Goal: Transaction & Acquisition: Purchase product/service

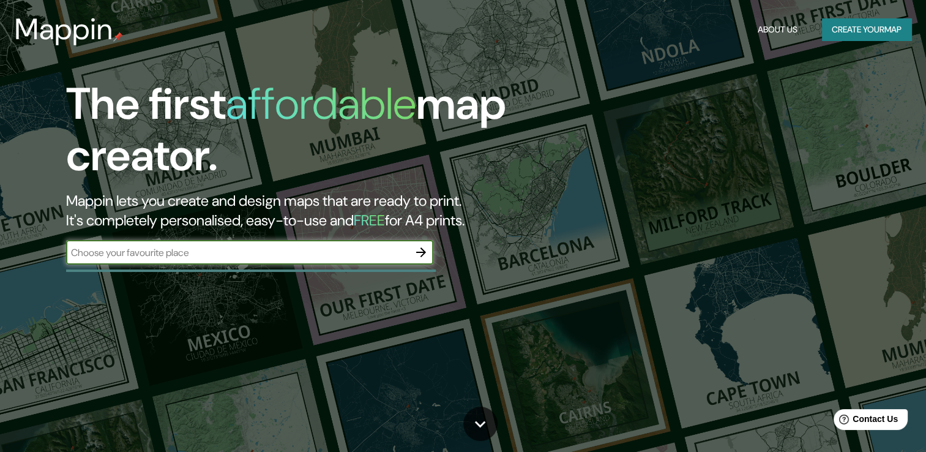
click at [261, 257] on input "text" at bounding box center [237, 252] width 343 height 14
click at [257, 251] on input "JIQUIPILCO" at bounding box center [237, 252] width 343 height 14
type input "JIQUIPILCO, [GEOGRAPHIC_DATA]"
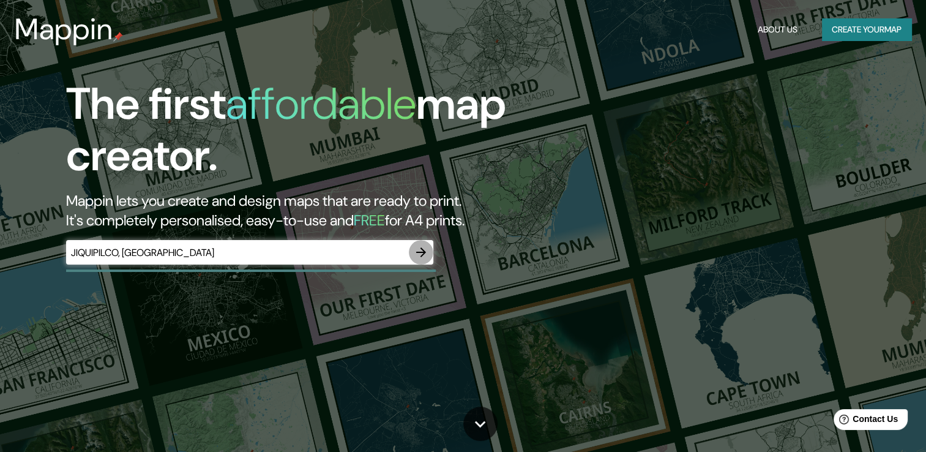
click at [420, 245] on icon "button" at bounding box center [421, 252] width 15 height 15
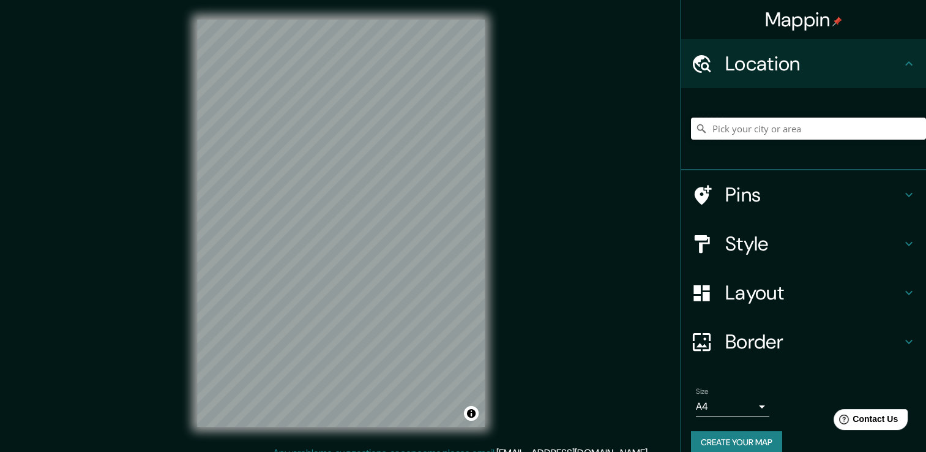
click at [767, 118] on input "Pick your city or area" at bounding box center [808, 128] width 235 height 22
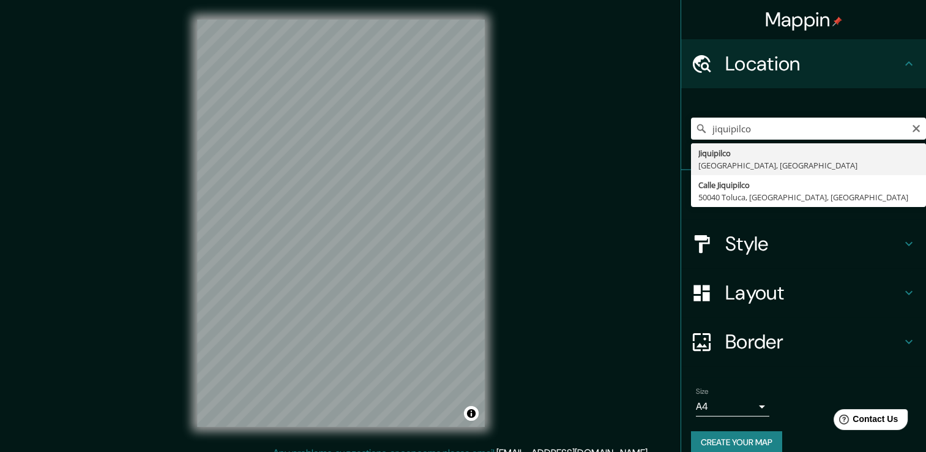
type input "Jiquipilco, [GEOGRAPHIC_DATA], [GEOGRAPHIC_DATA]"
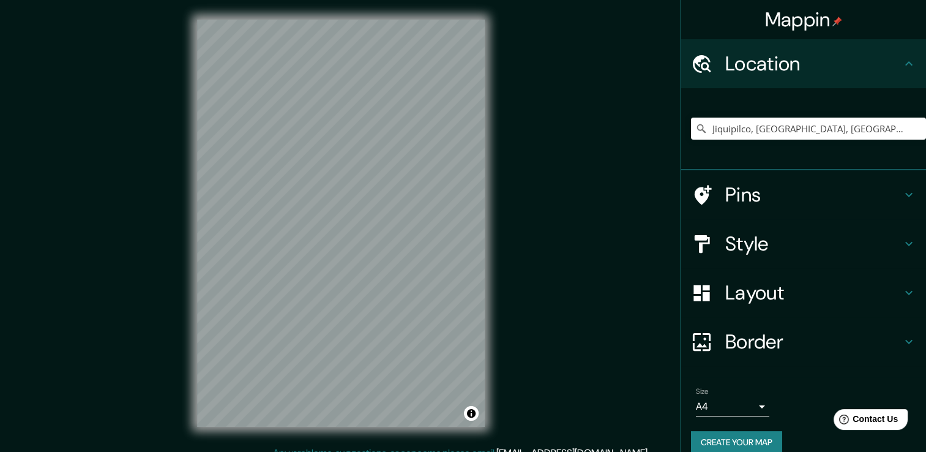
click at [499, 239] on div "© Mapbox © OpenStreetMap Improve this map" at bounding box center [340, 222] width 327 height 445
click at [873, 129] on input "Jiquipilco, [GEOGRAPHIC_DATA], [GEOGRAPHIC_DATA]" at bounding box center [808, 128] width 235 height 22
click at [881, 127] on input "Jiquipilco, [GEOGRAPHIC_DATA], [GEOGRAPHIC_DATA]" at bounding box center [808, 128] width 235 height 22
click at [911, 126] on icon "Clear" at bounding box center [916, 129] width 10 height 10
click at [799, 132] on input "Pick your city or area" at bounding box center [808, 128] width 235 height 22
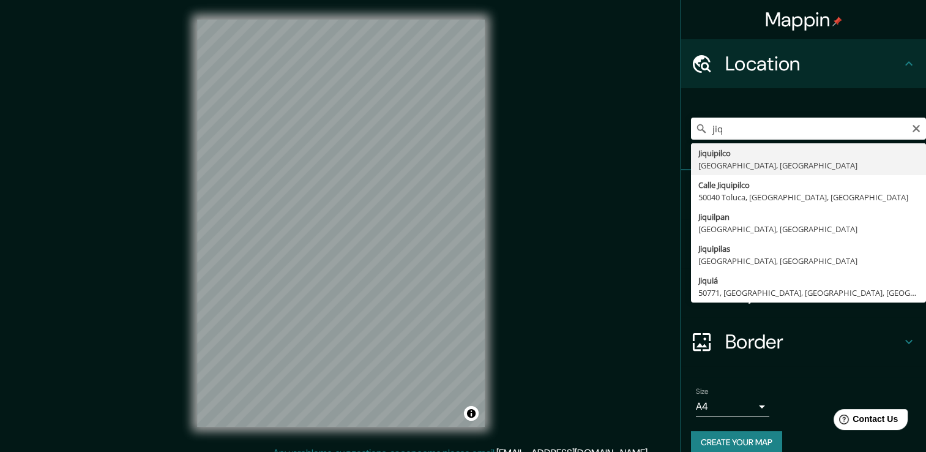
type input "Jiquipilco, [GEOGRAPHIC_DATA], [GEOGRAPHIC_DATA]"
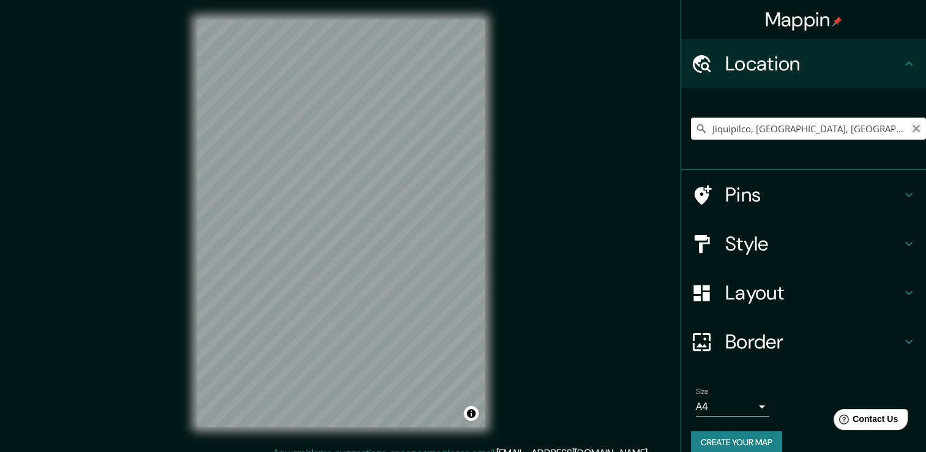
click at [911, 132] on icon "Clear" at bounding box center [916, 129] width 10 height 10
click at [793, 129] on input "Pick your city or area" at bounding box center [808, 128] width 235 height 22
click at [497, 212] on div "© Mapbox © OpenStreetMap Improve this map" at bounding box center [340, 222] width 327 height 445
drag, startPoint x: 870, startPoint y: 131, endPoint x: 741, endPoint y: 131, distance: 129.1
click at [741, 131] on input "Jiquipilco, [GEOGRAPHIC_DATA], [GEOGRAPHIC_DATA]" at bounding box center [808, 128] width 235 height 22
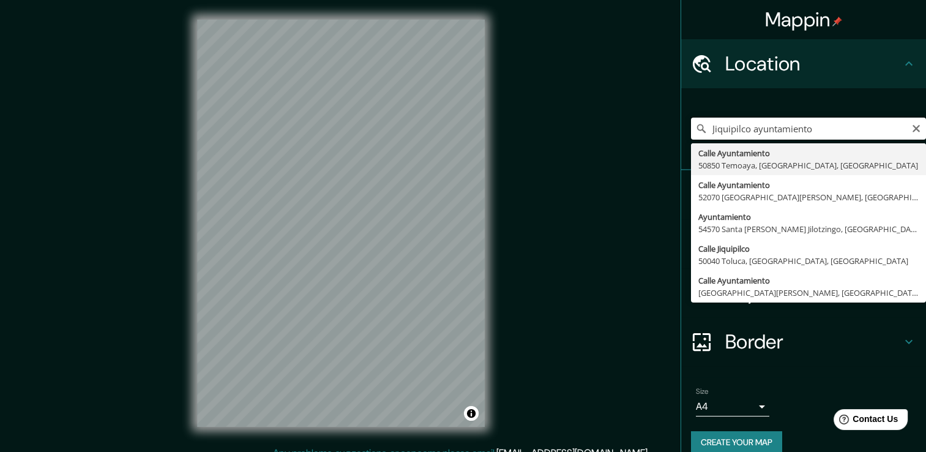
drag, startPoint x: 741, startPoint y: 130, endPoint x: 687, endPoint y: 130, distance: 53.8
click at [691, 130] on div "Jiquipilco ayuntamiento [GEOGRAPHIC_DATA], [GEOGRAPHIC_DATA] [GEOGRAPHIC_DATA] …" at bounding box center [808, 128] width 235 height 22
click at [781, 132] on input "ayuntamiento" at bounding box center [808, 128] width 235 height 22
paste input "Jiquipilco"
click at [872, 136] on input "ayuntamiento [GEOGRAPHIC_DATA]" at bounding box center [808, 128] width 235 height 22
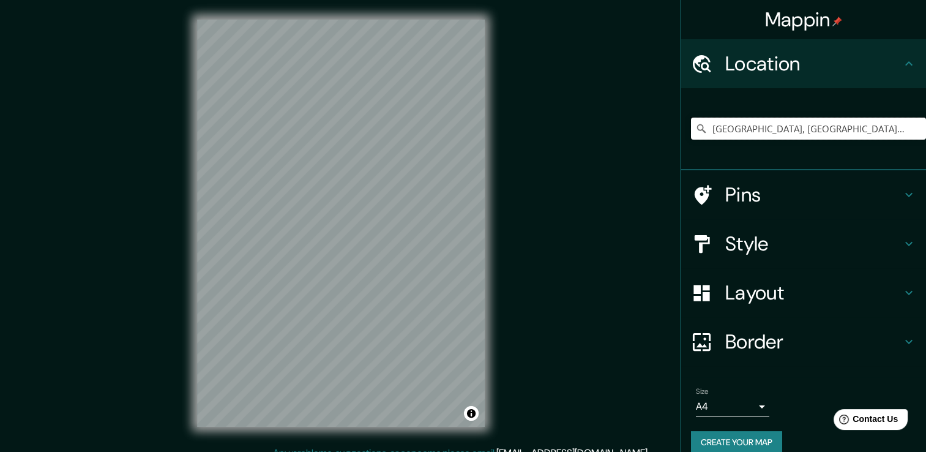
click at [884, 128] on input "[GEOGRAPHIC_DATA], [GEOGRAPHIC_DATA], [GEOGRAPHIC_DATA]" at bounding box center [808, 128] width 235 height 22
click at [903, 130] on input "[GEOGRAPHIC_DATA], [GEOGRAPHIC_DATA], [GEOGRAPHIC_DATA]" at bounding box center [808, 128] width 235 height 22
drag, startPoint x: 903, startPoint y: 130, endPoint x: 734, endPoint y: 130, distance: 169.5
click at [717, 129] on input "[GEOGRAPHIC_DATA], [GEOGRAPHIC_DATA], [GEOGRAPHIC_DATA]" at bounding box center [808, 128] width 235 height 22
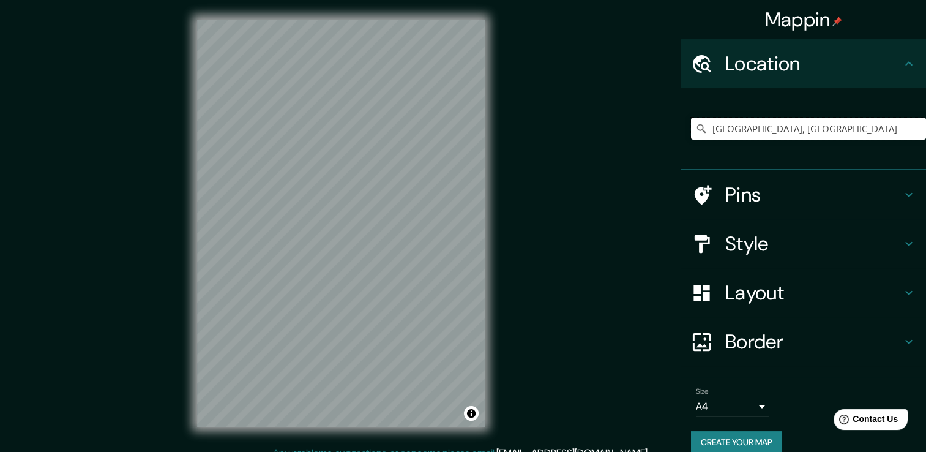
scroll to position [0, 0]
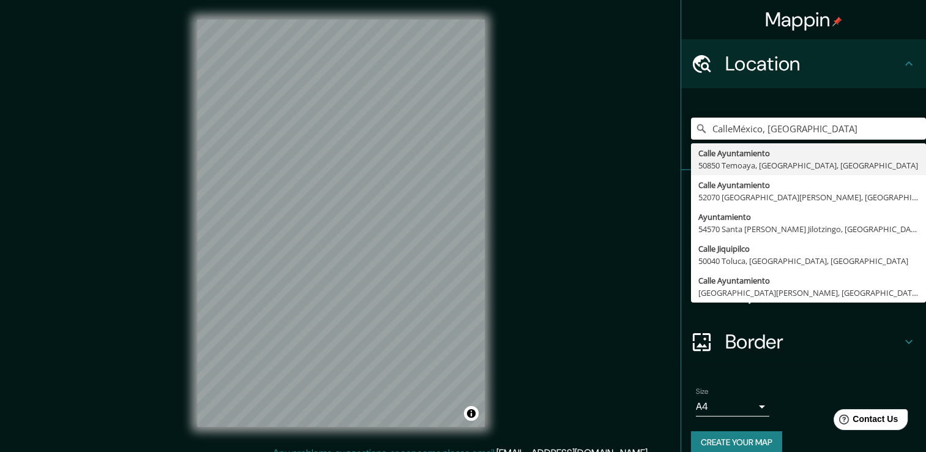
click at [755, 130] on input "CalleMéxico, [GEOGRAPHIC_DATA]" at bounding box center [808, 128] width 235 height 22
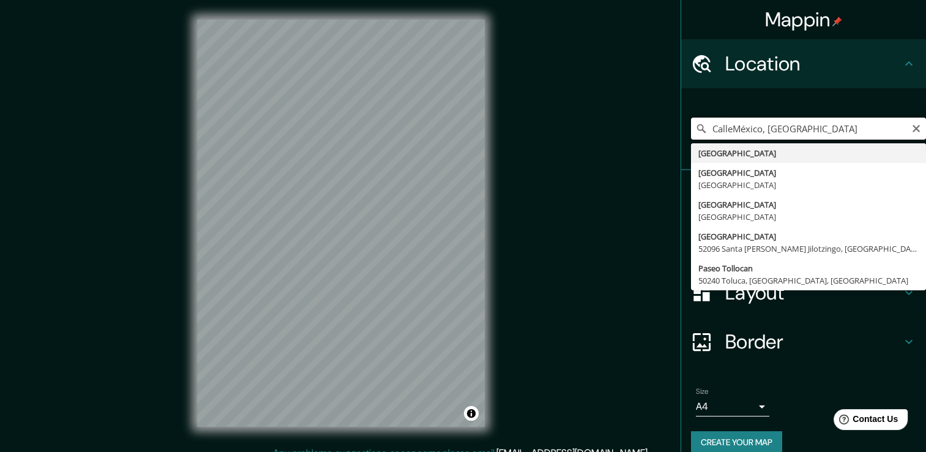
click at [755, 130] on input "CalleMéxico, [GEOGRAPHIC_DATA]" at bounding box center [808, 128] width 235 height 22
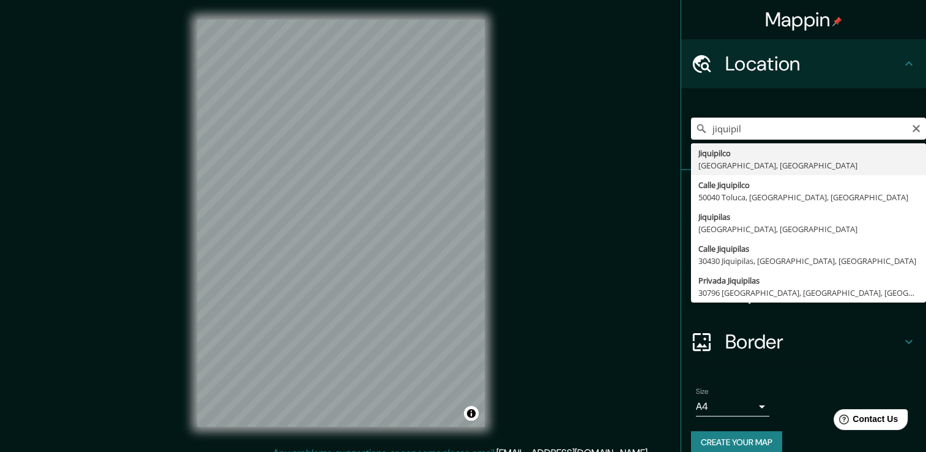
type input "Jiquipilco, [GEOGRAPHIC_DATA], [GEOGRAPHIC_DATA]"
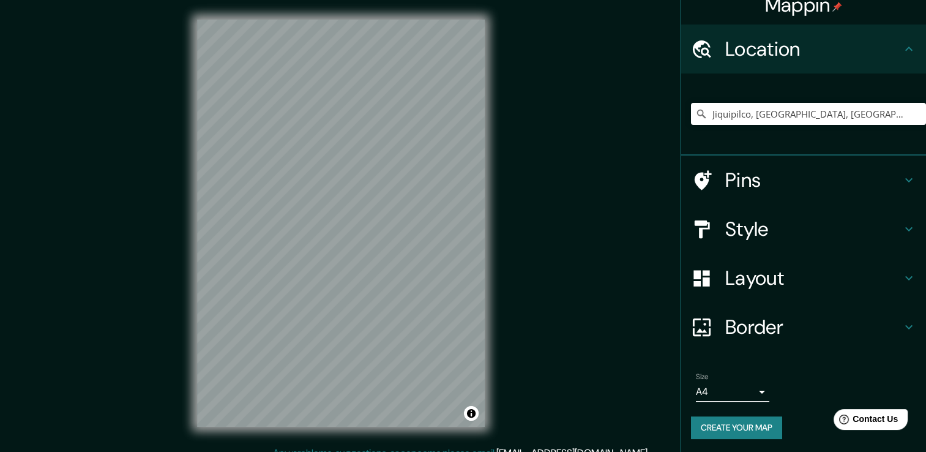
scroll to position [15, 0]
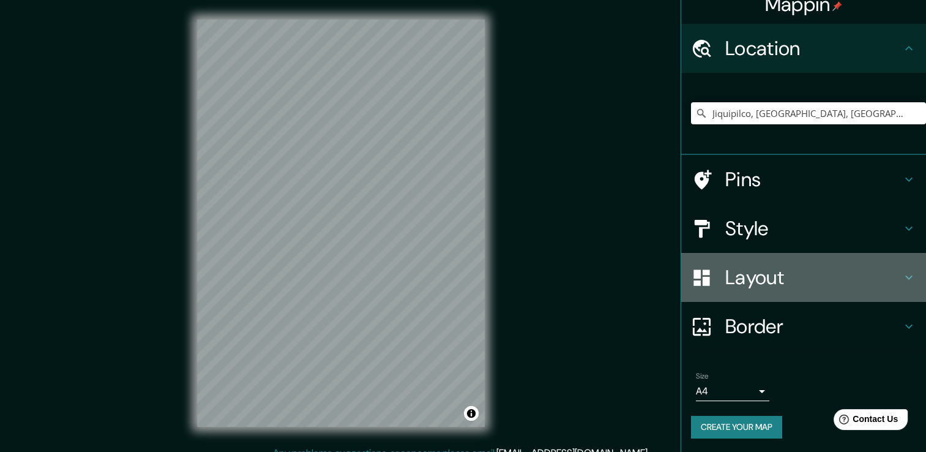
click at [901, 272] on icon at bounding box center [908, 277] width 15 height 15
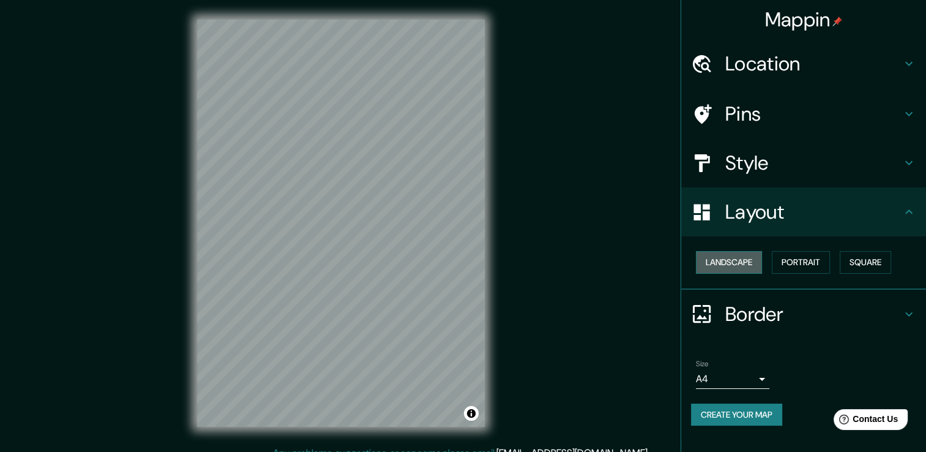
click at [734, 259] on button "Landscape" at bounding box center [729, 262] width 66 height 23
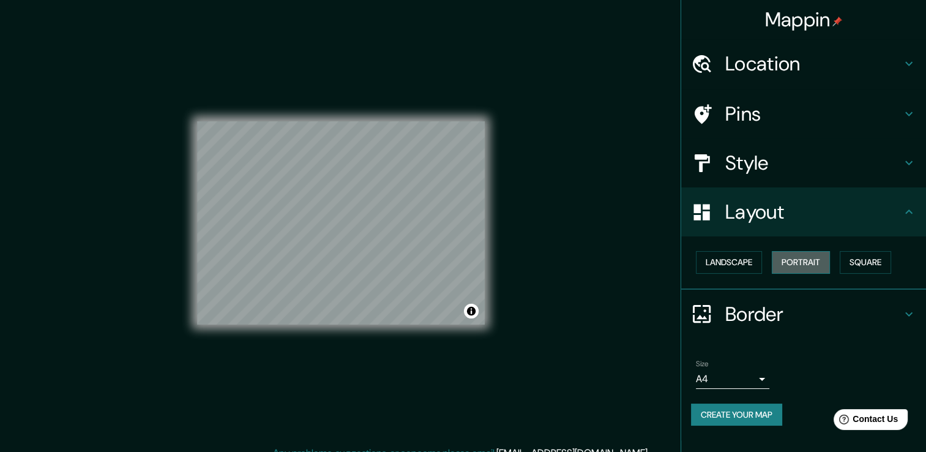
click at [811, 263] on button "Portrait" at bounding box center [801, 262] width 58 height 23
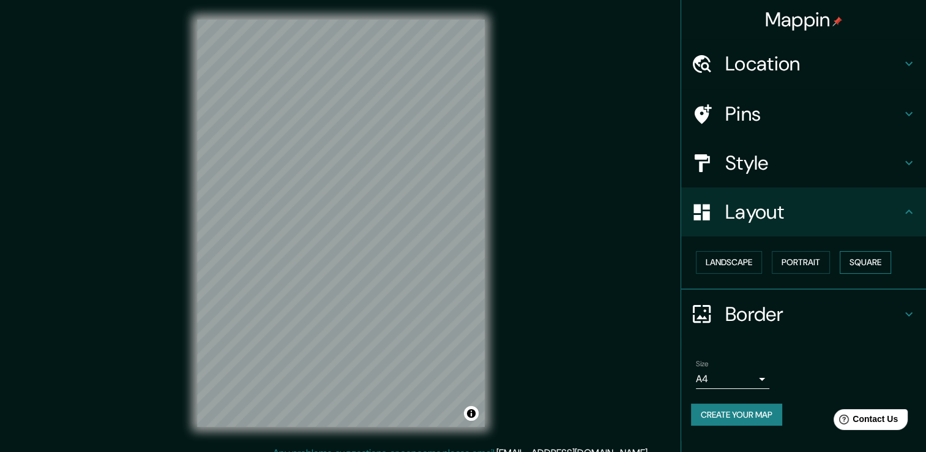
click at [877, 261] on button "Square" at bounding box center [865, 262] width 51 height 23
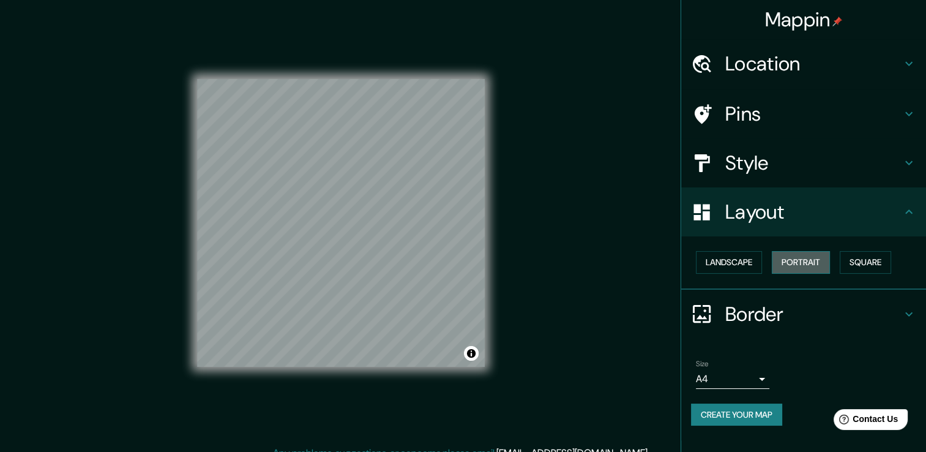
click at [786, 258] on button "Portrait" at bounding box center [801, 262] width 58 height 23
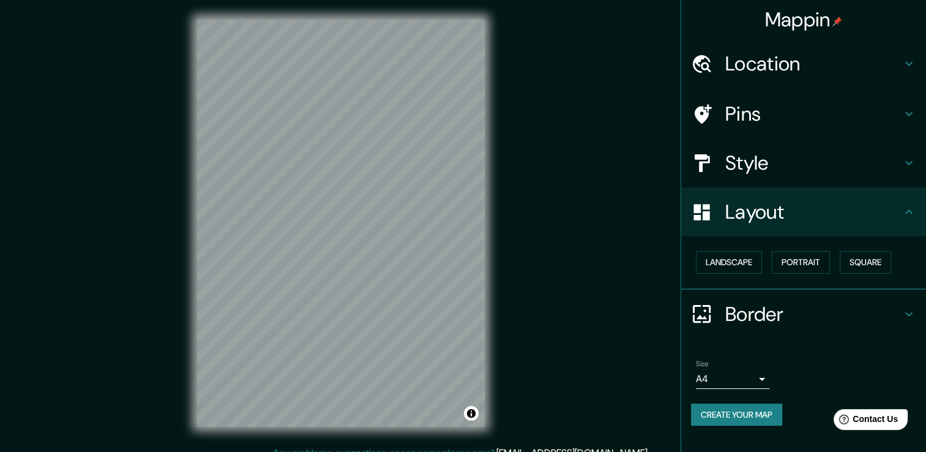
click at [766, 110] on h4 "Pins" at bounding box center [813, 114] width 176 height 24
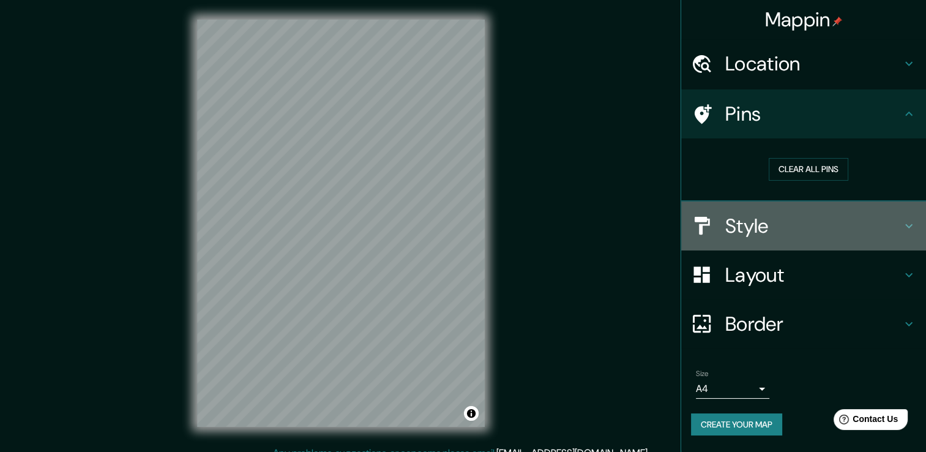
click at [778, 214] on h4 "Style" at bounding box center [813, 226] width 176 height 24
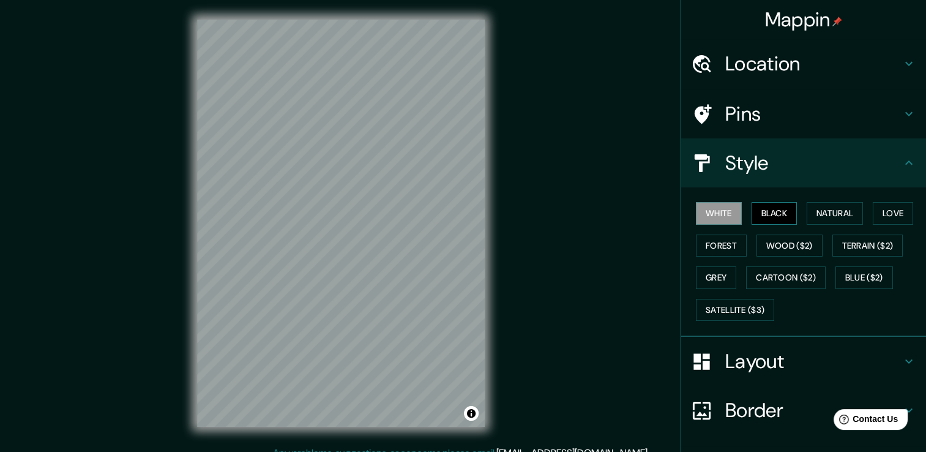
click at [766, 209] on button "Black" at bounding box center [774, 213] width 46 height 23
click at [809, 214] on button "Natural" at bounding box center [834, 213] width 56 height 23
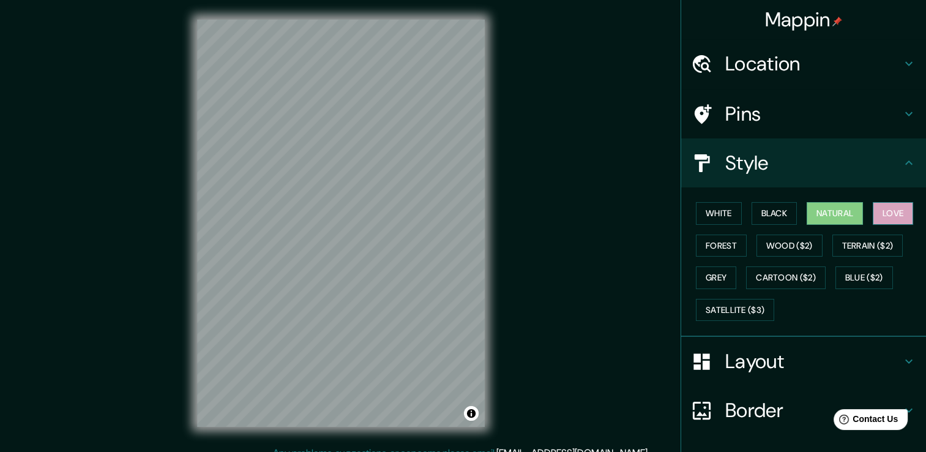
click at [880, 213] on button "Love" at bounding box center [893, 213] width 40 height 23
click at [802, 247] on button "Wood ($2)" at bounding box center [789, 245] width 66 height 23
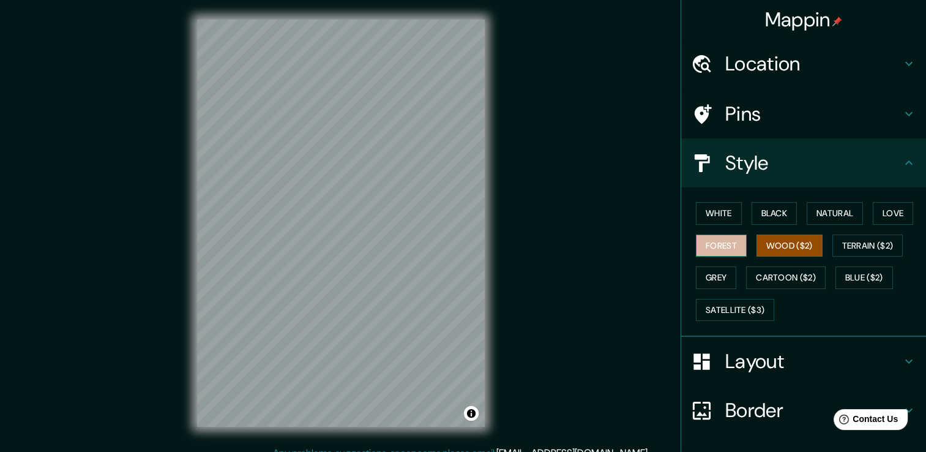
click at [722, 244] on button "Forest" at bounding box center [721, 245] width 51 height 23
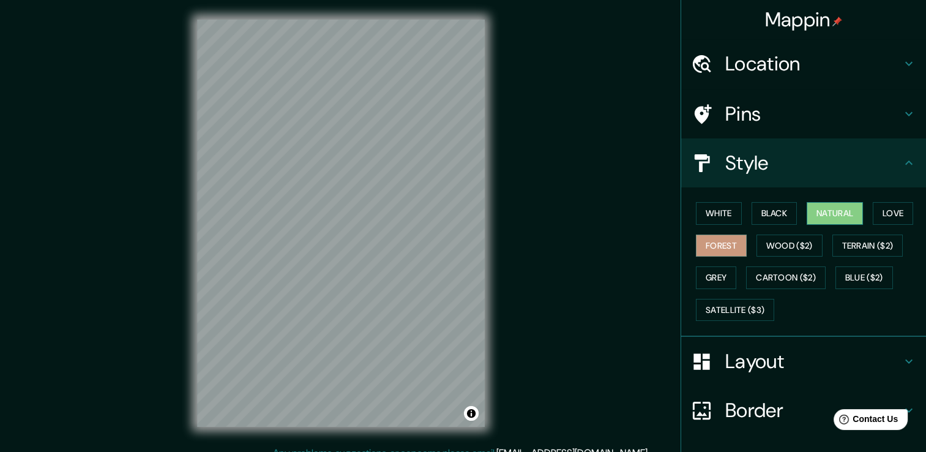
click at [843, 211] on button "Natural" at bounding box center [834, 213] width 56 height 23
click at [846, 246] on button "Terrain ($2)" at bounding box center [867, 245] width 71 height 23
click at [810, 213] on button "Natural" at bounding box center [834, 213] width 56 height 23
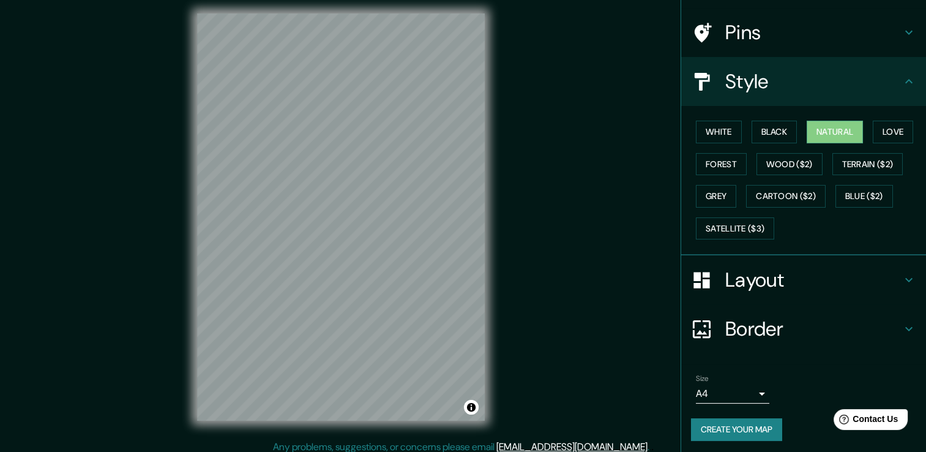
scroll to position [83, 0]
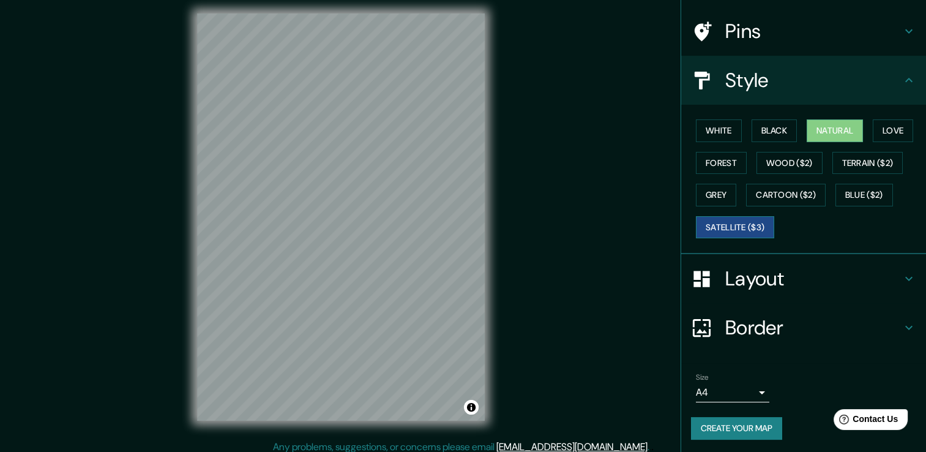
click at [742, 226] on button "Satellite ($3)" at bounding box center [735, 227] width 78 height 23
click at [821, 133] on button "Natural" at bounding box center [834, 130] width 56 height 23
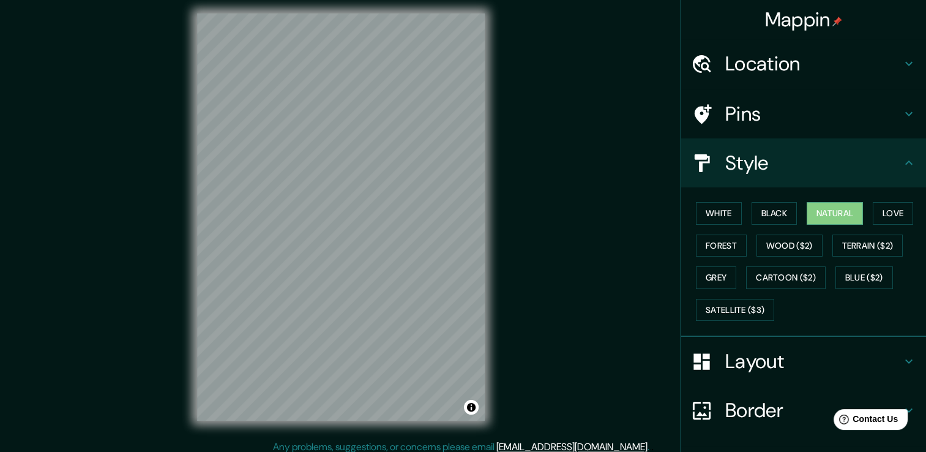
scroll to position [0, 0]
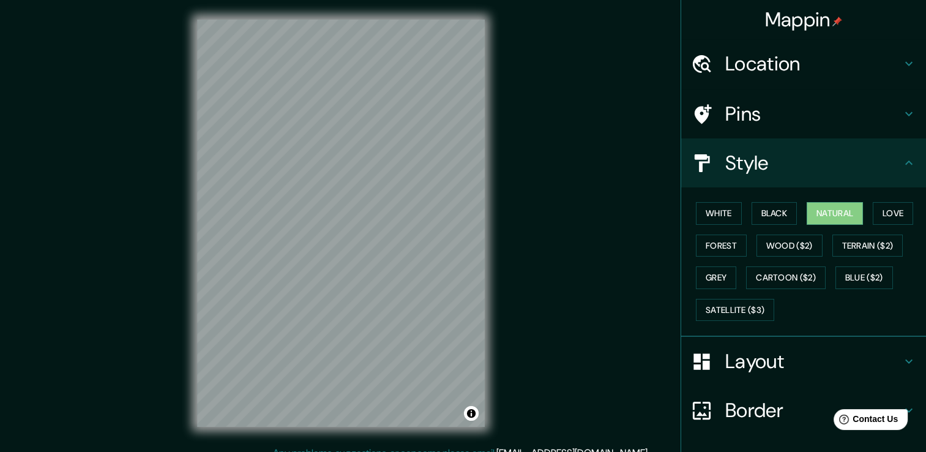
click at [783, 69] on h4 "Location" at bounding box center [813, 63] width 176 height 24
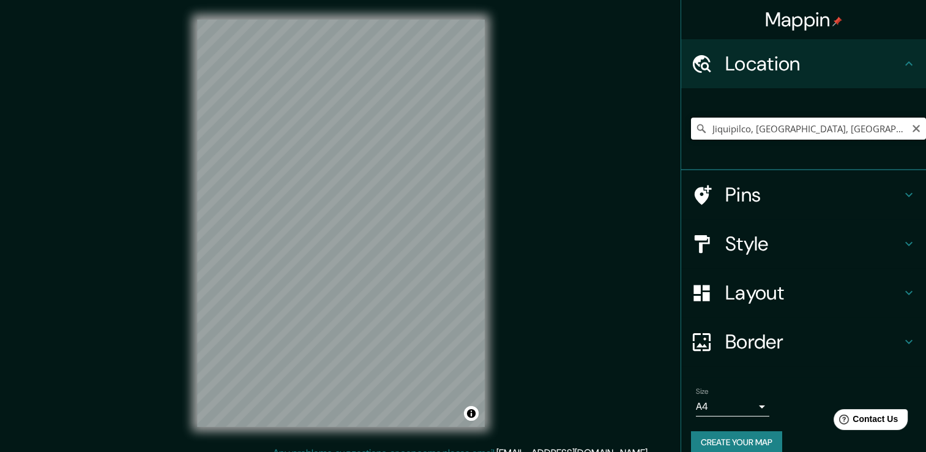
click at [772, 131] on input "Jiquipilco, [GEOGRAPHIC_DATA], [GEOGRAPHIC_DATA]" at bounding box center [808, 128] width 235 height 22
drag, startPoint x: 853, startPoint y: 125, endPoint x: 912, endPoint y: 132, distance: 59.7
click at [658, 134] on div "Mappin Location [GEOGRAPHIC_DATA], [GEOGRAPHIC_DATA], [GEOGRAPHIC_DATA] Pins St…" at bounding box center [463, 232] width 926 height 465
click at [912, 129] on icon "Clear" at bounding box center [915, 128] width 7 height 7
drag, startPoint x: 788, startPoint y: 133, endPoint x: 671, endPoint y: 133, distance: 116.9
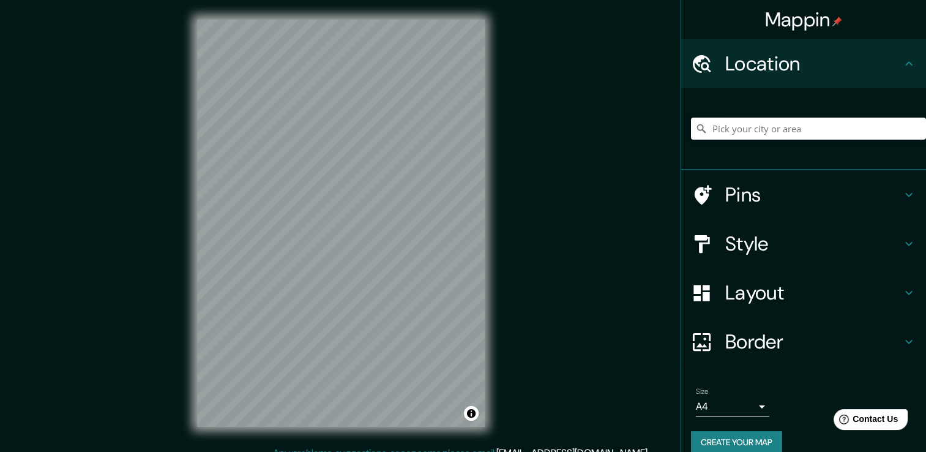
click at [681, 133] on div at bounding box center [803, 129] width 245 height 82
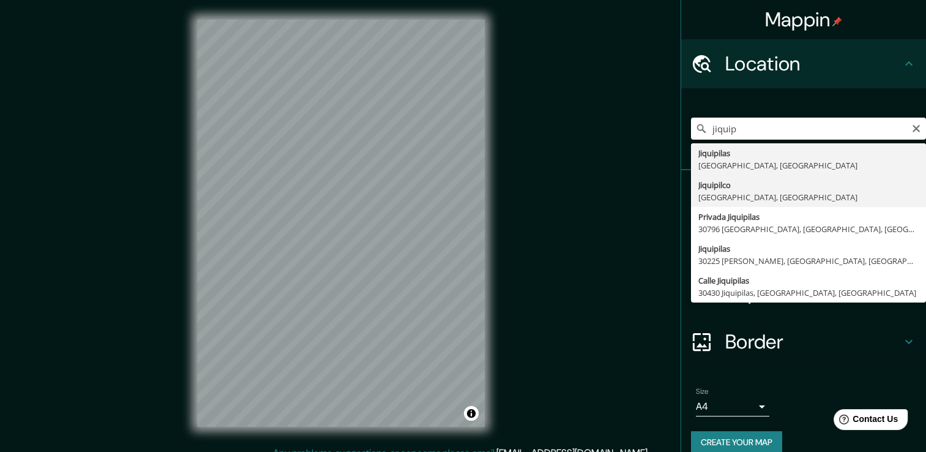
type input "Jiquipilco, [GEOGRAPHIC_DATA], [GEOGRAPHIC_DATA]"
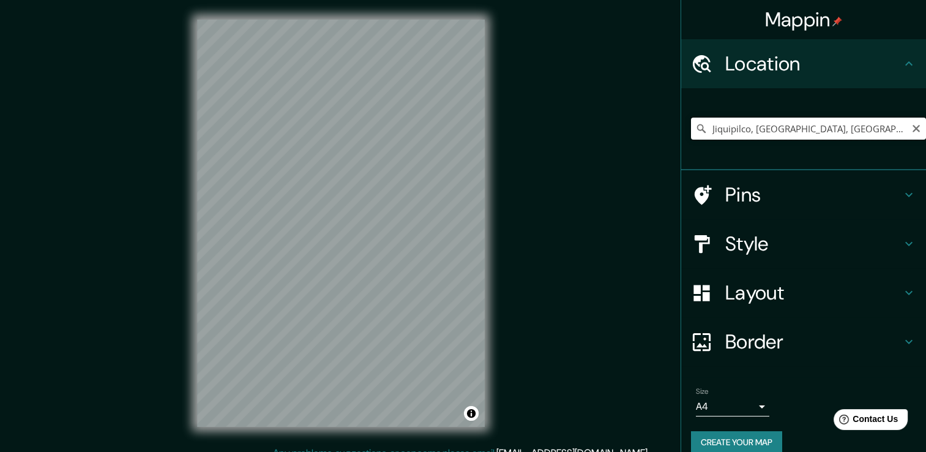
click at [790, 129] on input "Jiquipilco, [GEOGRAPHIC_DATA], [GEOGRAPHIC_DATA]" at bounding box center [808, 128] width 235 height 22
click at [911, 129] on icon "Clear" at bounding box center [916, 129] width 10 height 10
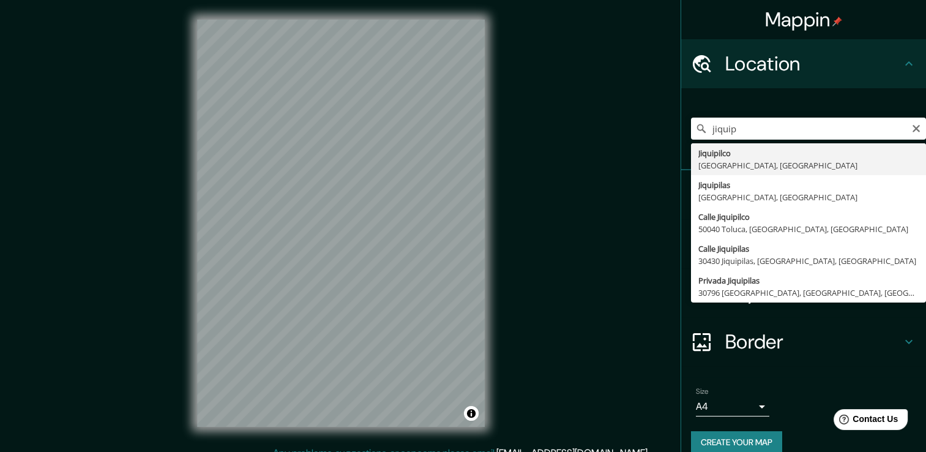
type input "Jiquipilco, [GEOGRAPHIC_DATA], [GEOGRAPHIC_DATA]"
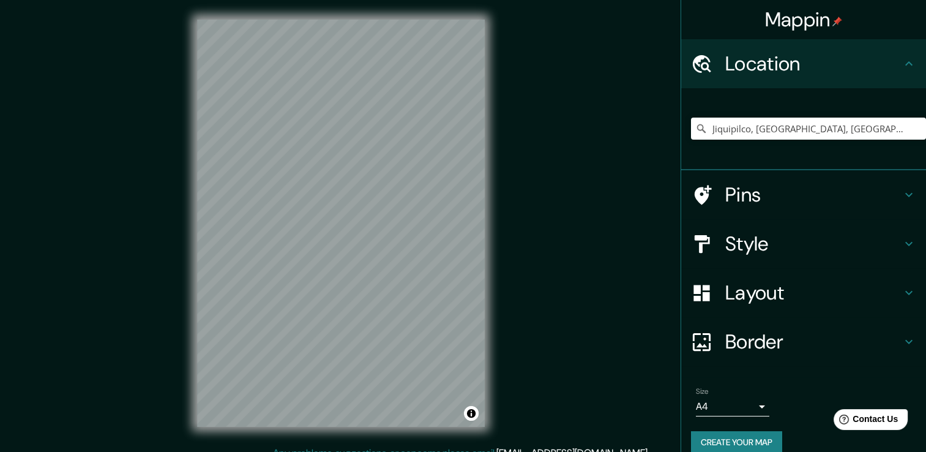
click at [612, 391] on div "Mappin Location [GEOGRAPHIC_DATA], [GEOGRAPHIC_DATA], [GEOGRAPHIC_DATA] Pins St…" at bounding box center [463, 232] width 926 height 465
